Goal: Task Accomplishment & Management: Complete application form

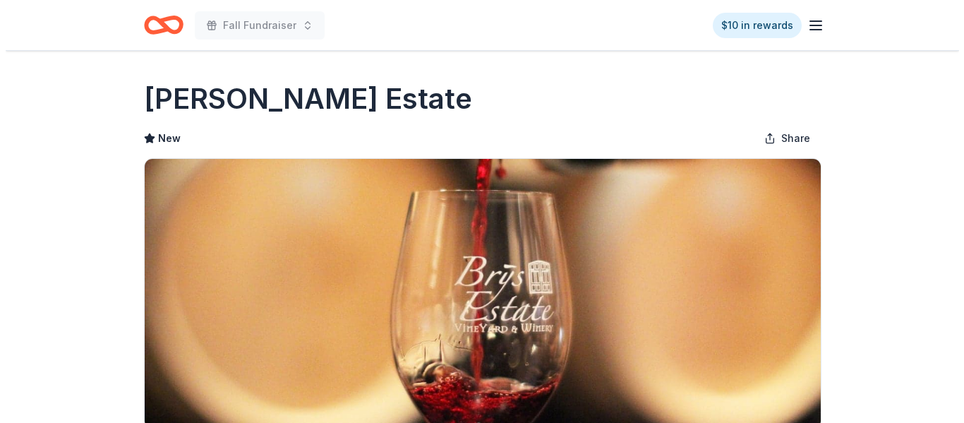
scroll to position [451, 0]
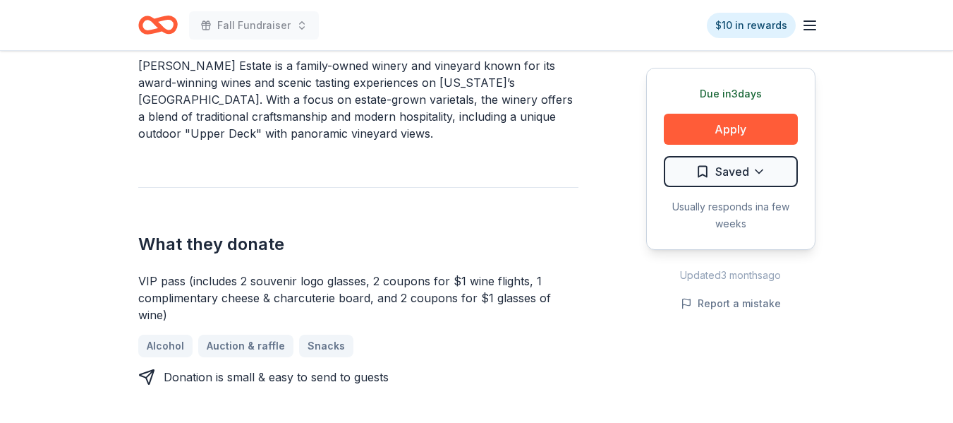
click at [399, 189] on div "What they donate VIP pass (includes 2 souvenir logo glasses, 2 coupons for $1 w…" at bounding box center [358, 286] width 440 height 198
click at [713, 130] on button "Apply" at bounding box center [731, 129] width 134 height 31
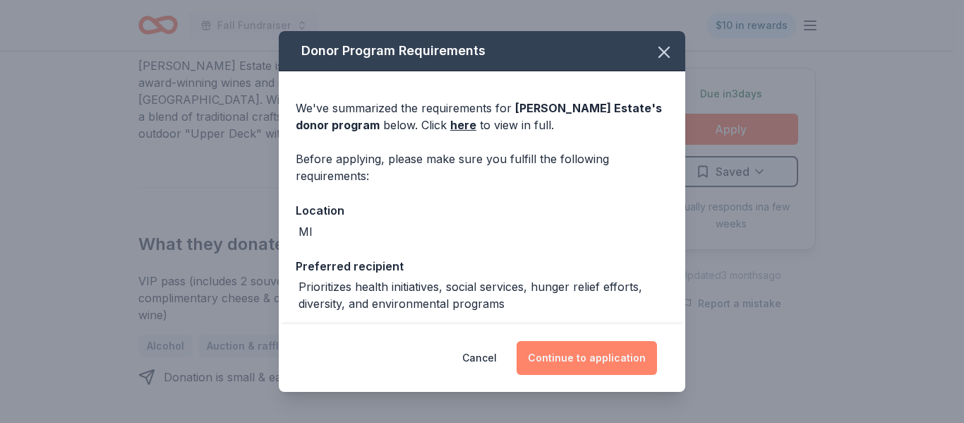
click at [562, 358] on button "Continue to application" at bounding box center [586, 358] width 140 height 34
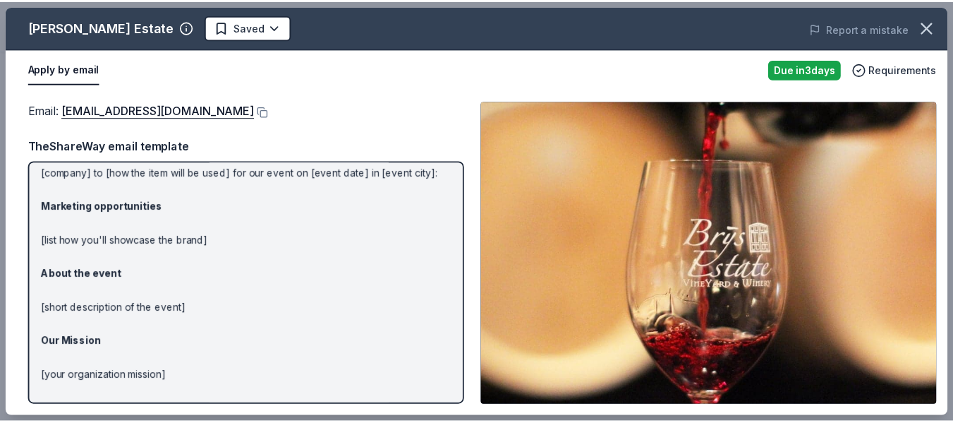
scroll to position [0, 0]
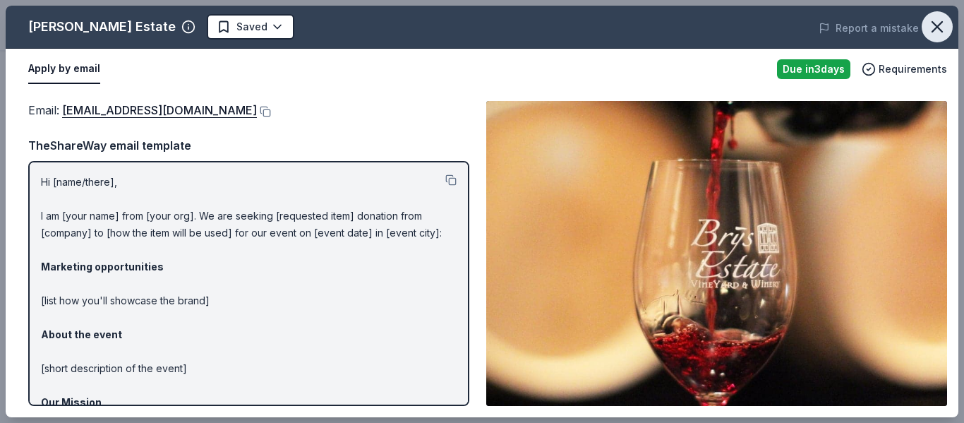
click at [931, 25] on icon "button" at bounding box center [937, 27] width 20 height 20
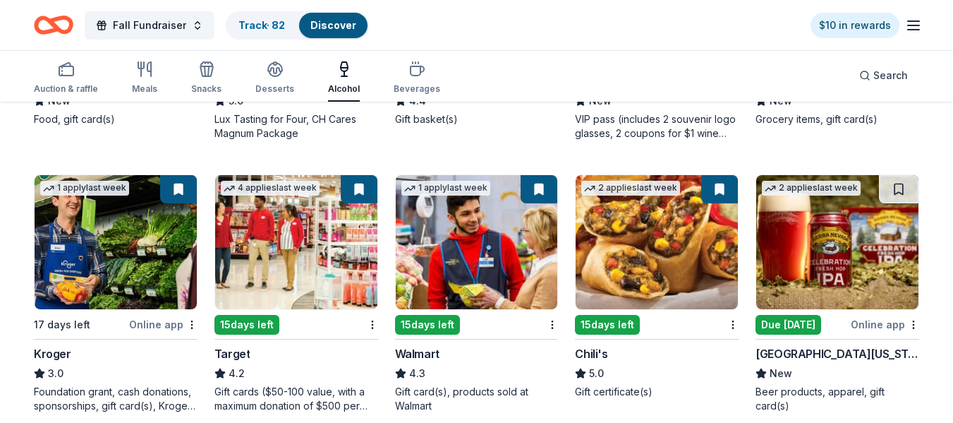
scroll to position [376, 0]
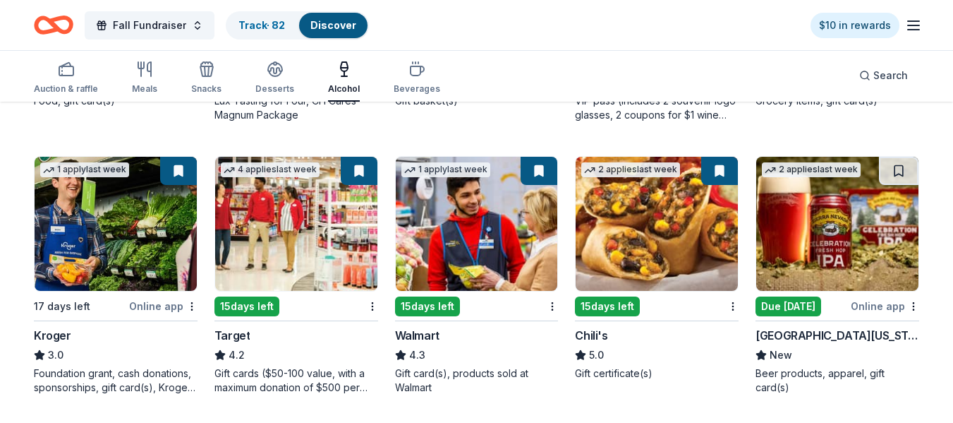
click at [646, 252] on img at bounding box center [657, 224] width 162 height 134
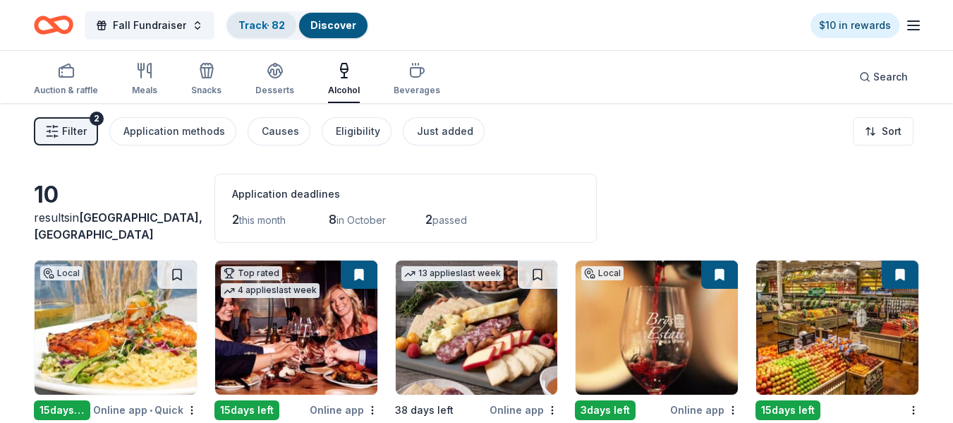
click at [249, 29] on link "Track · 82" at bounding box center [261, 25] width 47 height 12
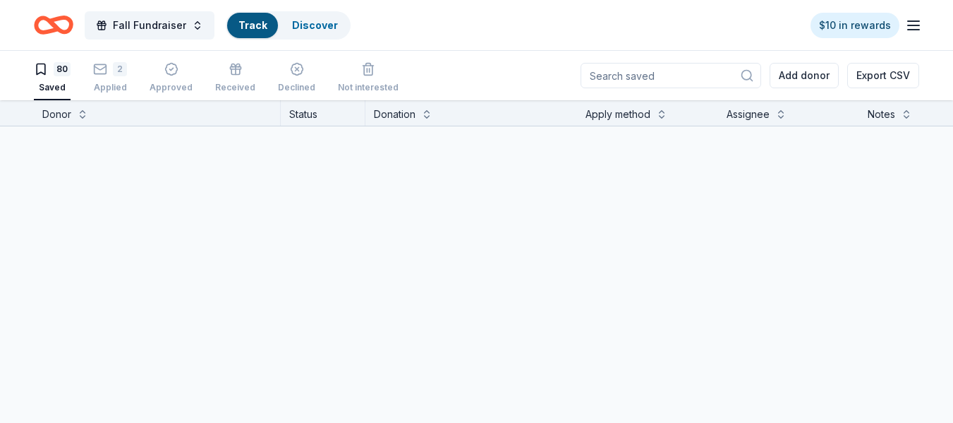
scroll to position [1, 0]
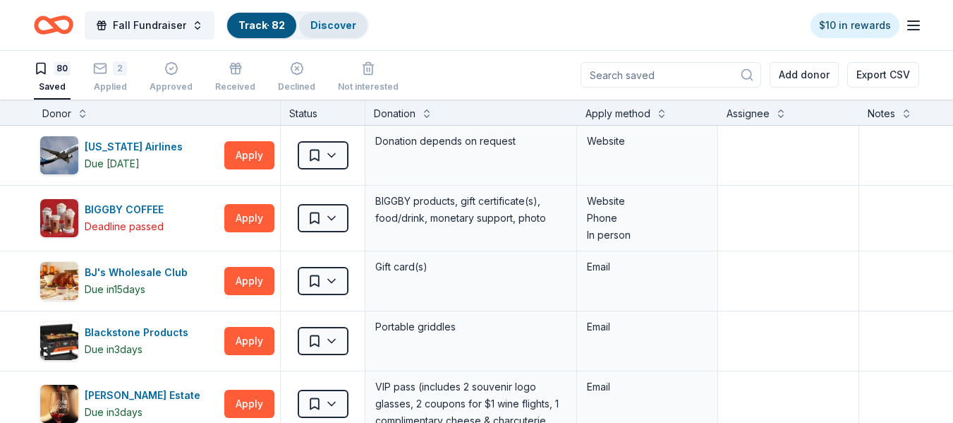
click at [315, 25] on link "Discover" at bounding box center [333, 25] width 46 height 12
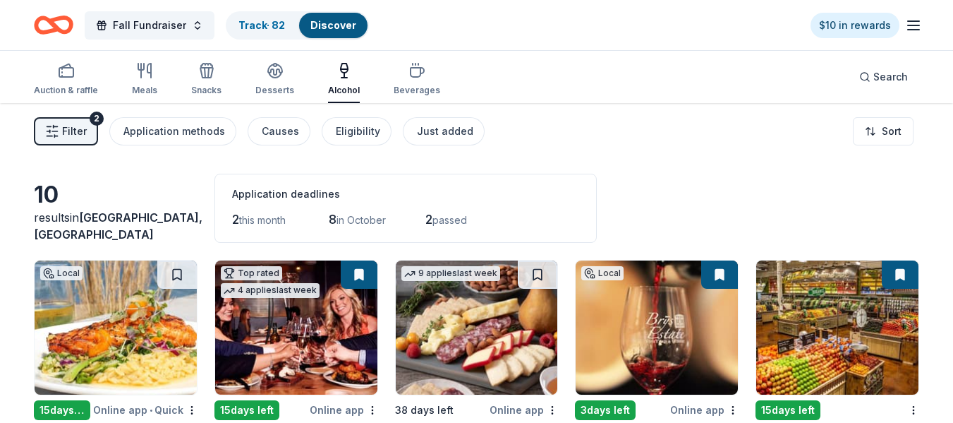
click at [63, 131] on span "Filter" at bounding box center [74, 131] width 25 height 17
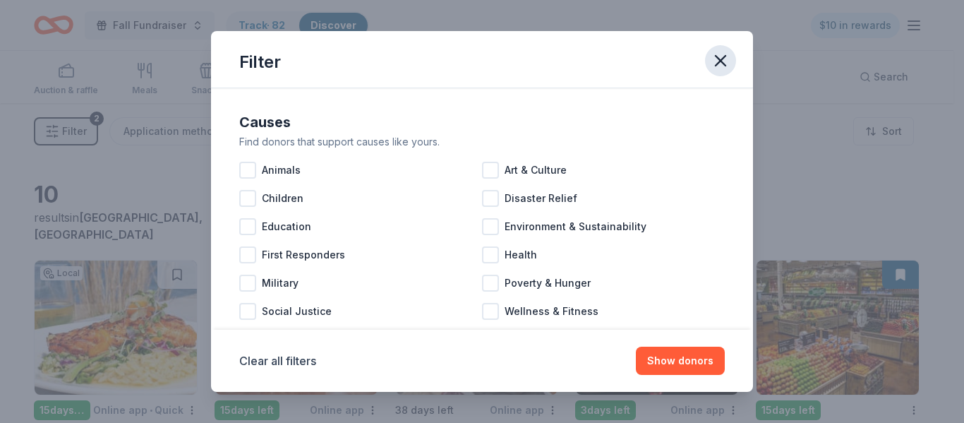
click at [719, 57] on icon "button" at bounding box center [720, 61] width 20 height 20
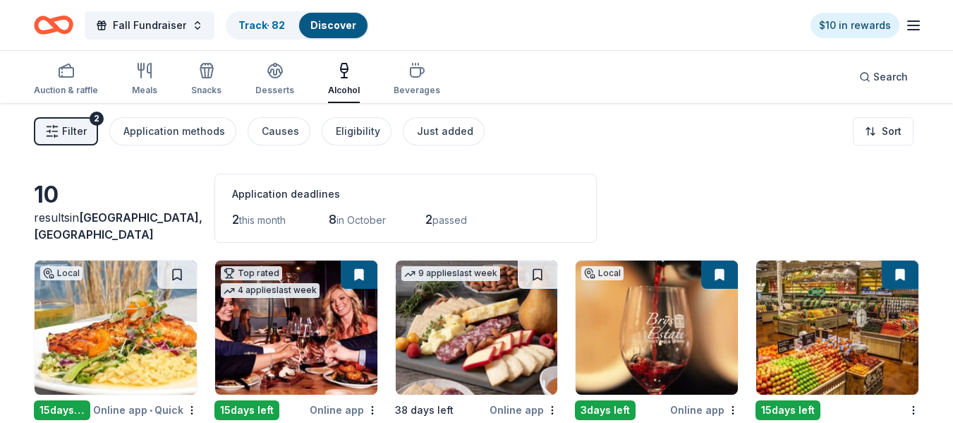
click at [334, 24] on link "Discover" at bounding box center [333, 25] width 46 height 12
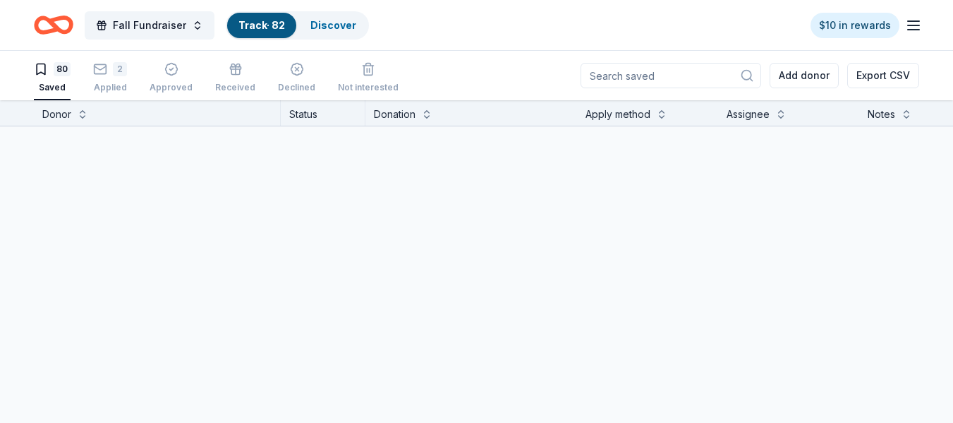
scroll to position [1, 0]
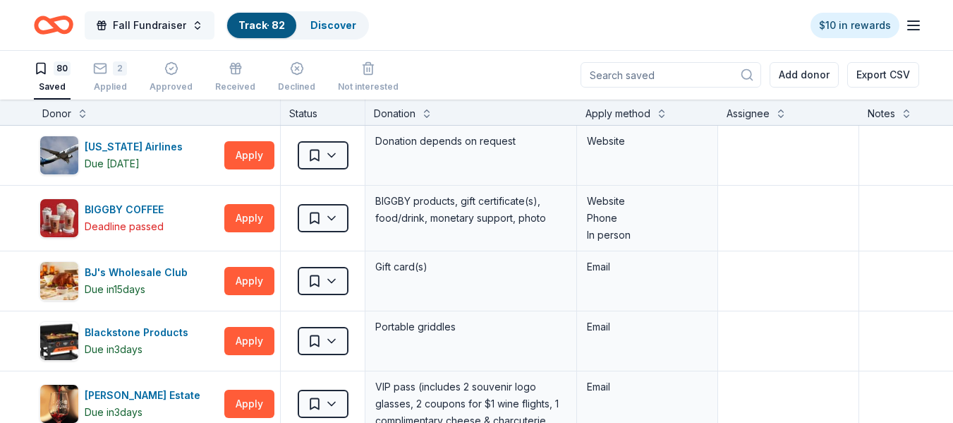
click at [136, 23] on span "Fall Fundraiser" at bounding box center [149, 25] width 73 height 17
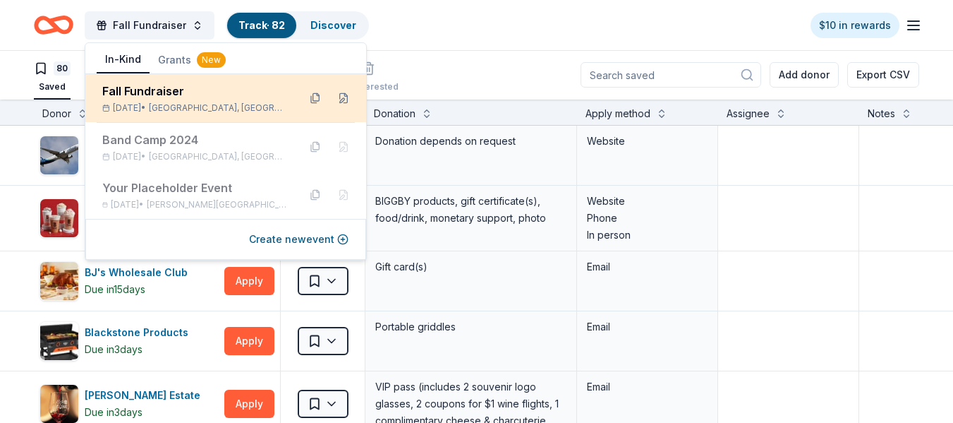
click at [145, 80] on div "Fall Fundraiser Nov 01, 2025 • Flint, MI" at bounding box center [225, 98] width 281 height 48
click at [343, 100] on button at bounding box center [343, 98] width 23 height 23
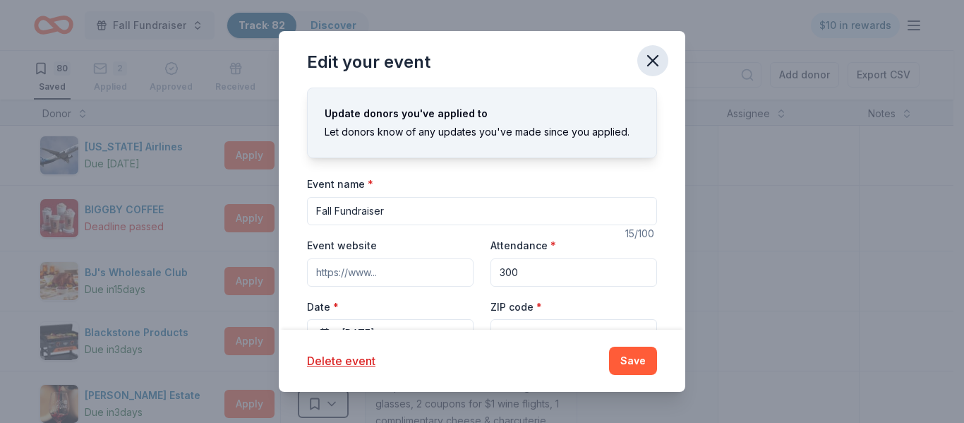
click at [650, 58] on icon "button" at bounding box center [653, 61] width 10 height 10
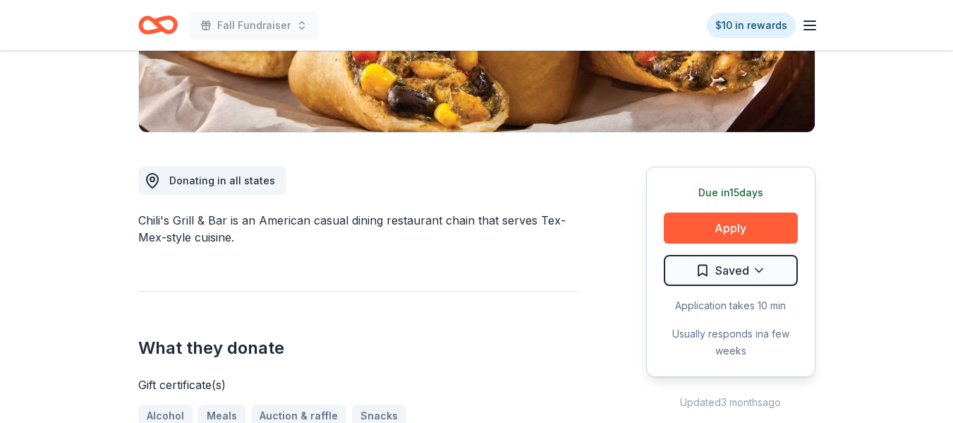
scroll to position [316, 0]
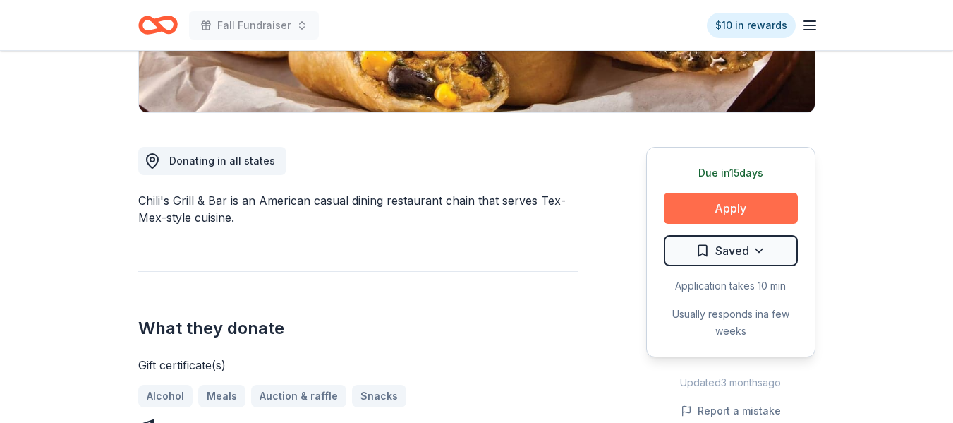
click at [726, 206] on button "Apply" at bounding box center [731, 208] width 134 height 31
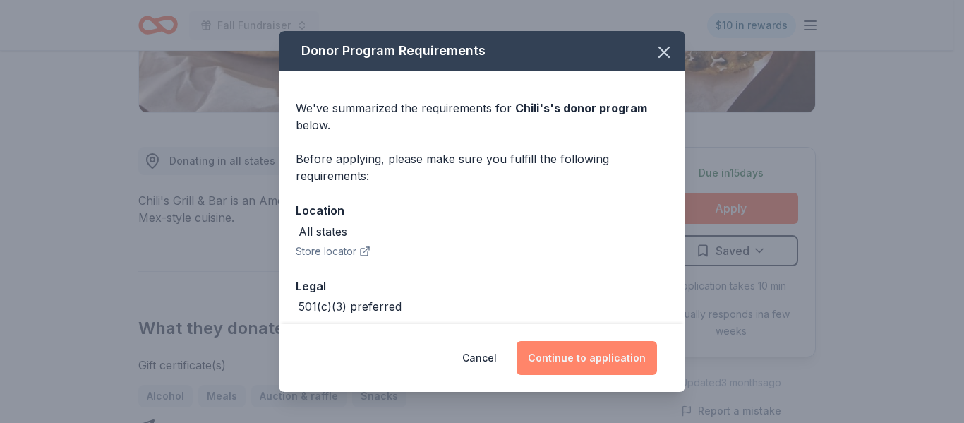
click at [597, 348] on button "Continue to application" at bounding box center [586, 358] width 140 height 34
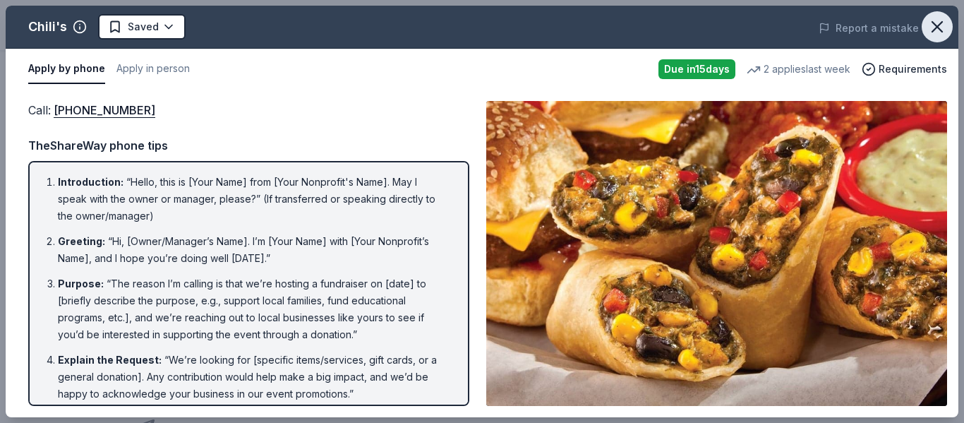
click at [929, 31] on icon "button" at bounding box center [937, 27] width 20 height 20
